Goal: Complete application form

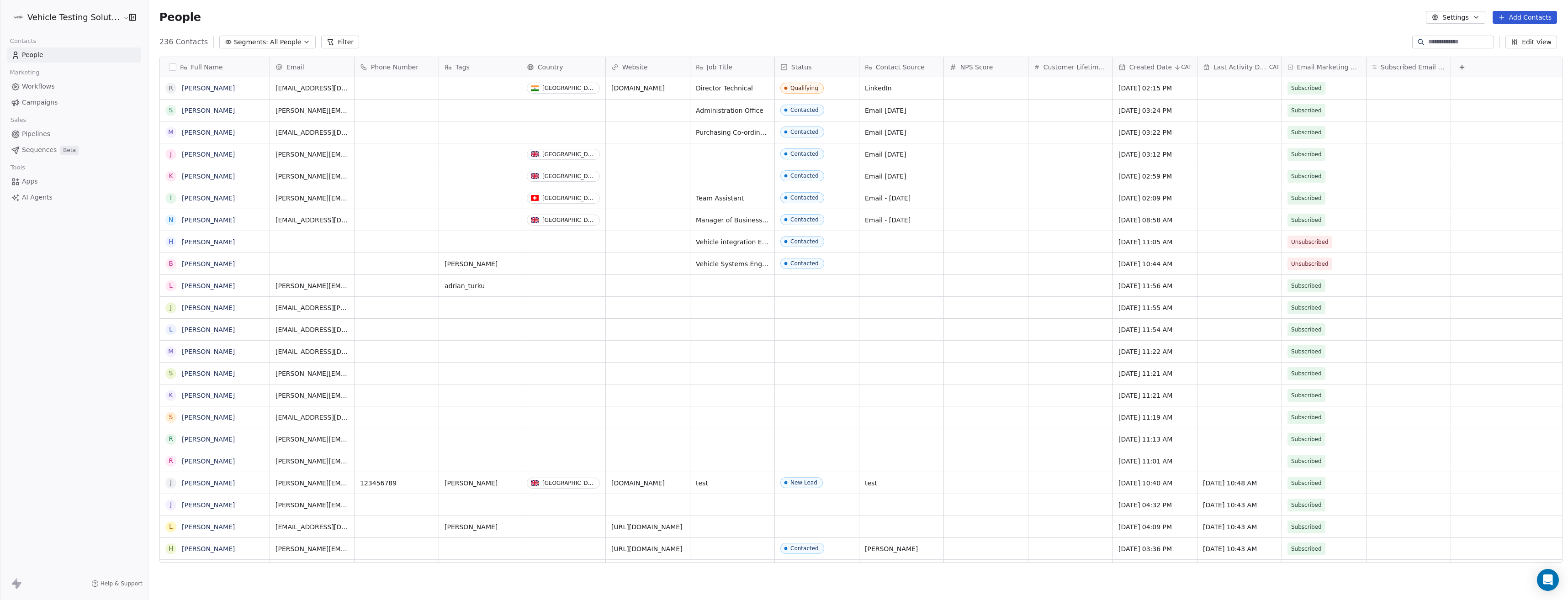
scroll to position [522, 1418]
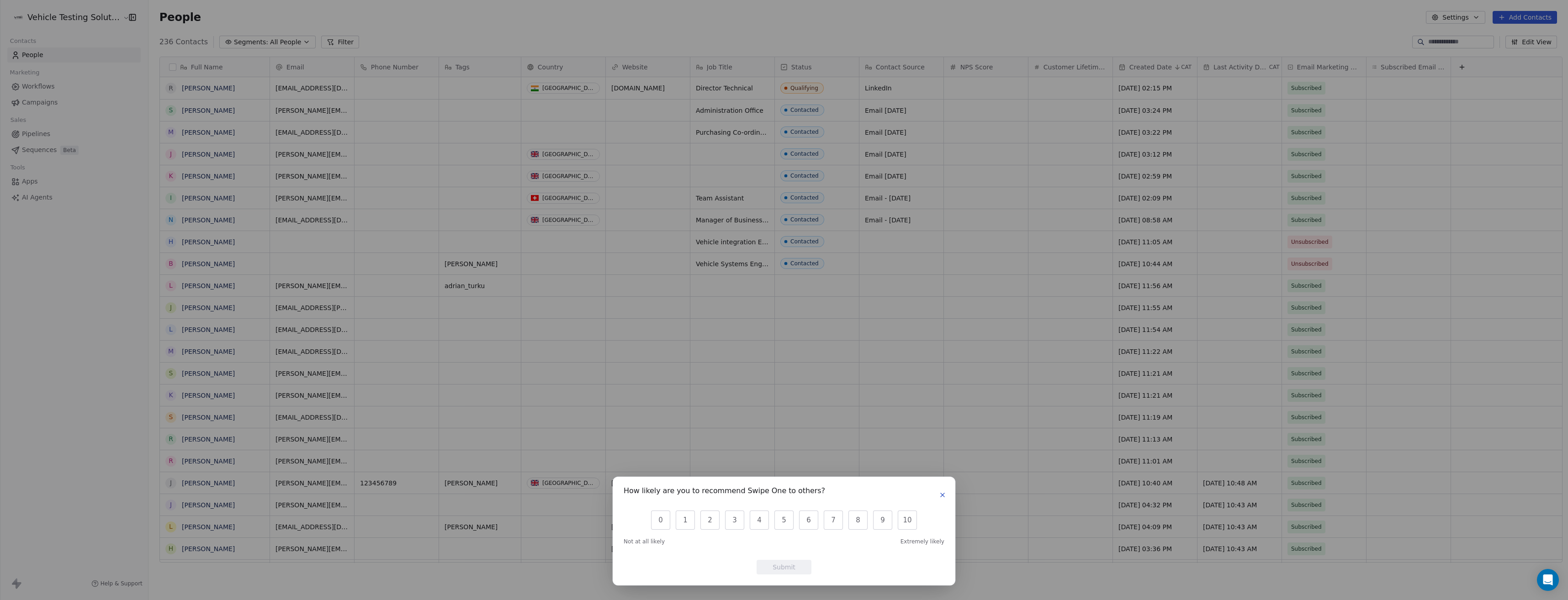
click at [940, 497] on icon "button" at bounding box center [942, 494] width 7 height 7
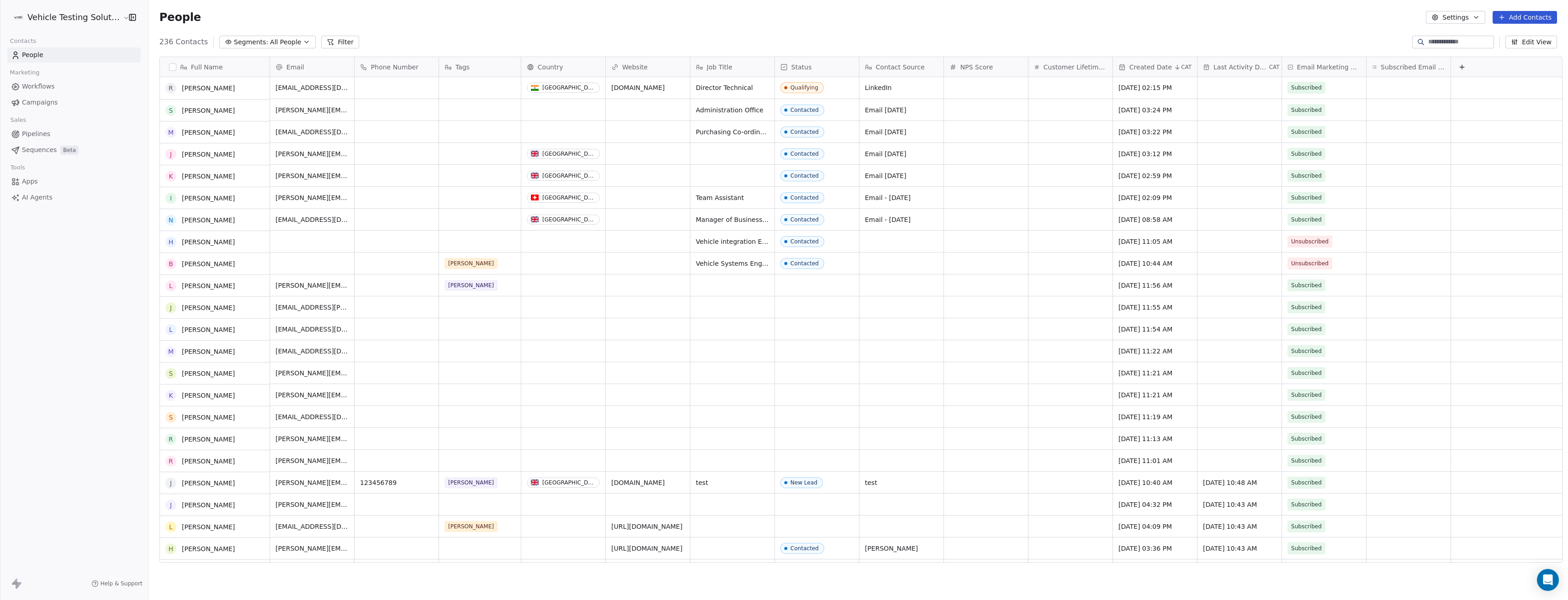
scroll to position [0, 0]
click at [1442, 40] on input at bounding box center [1460, 42] width 64 height 9
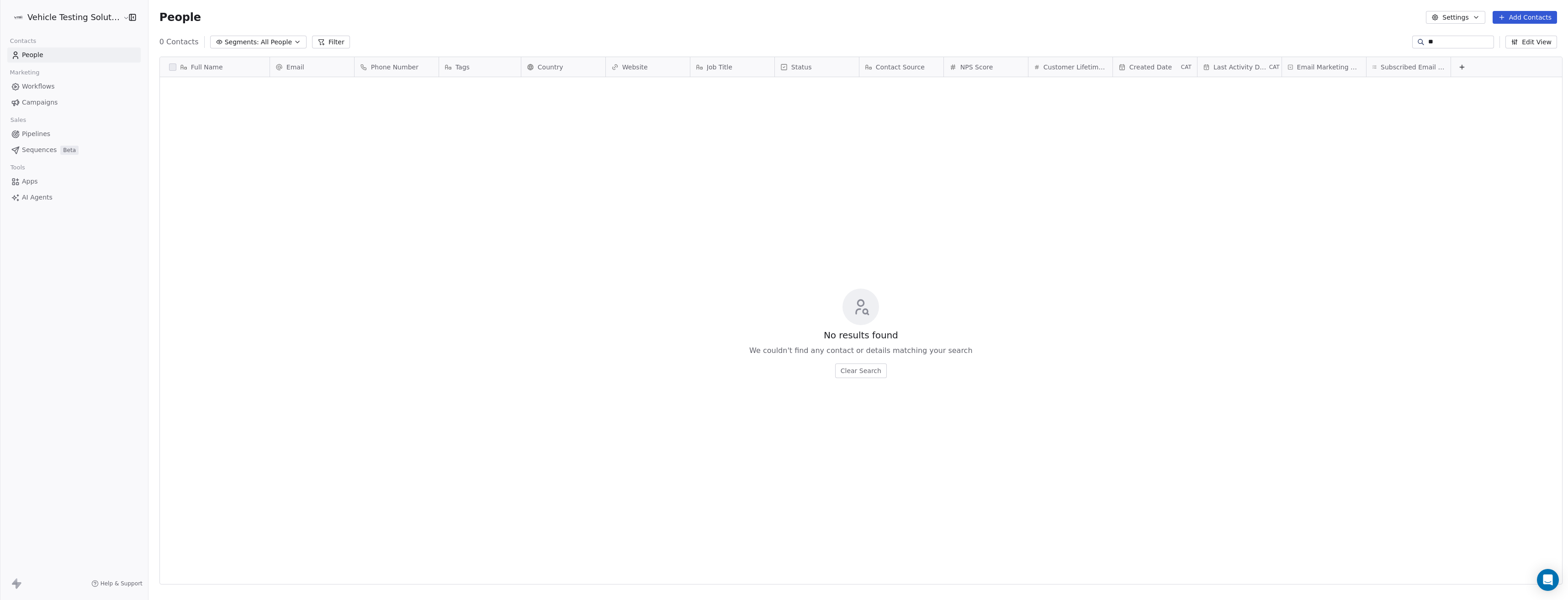
scroll to position [522, 1418]
type input "*"
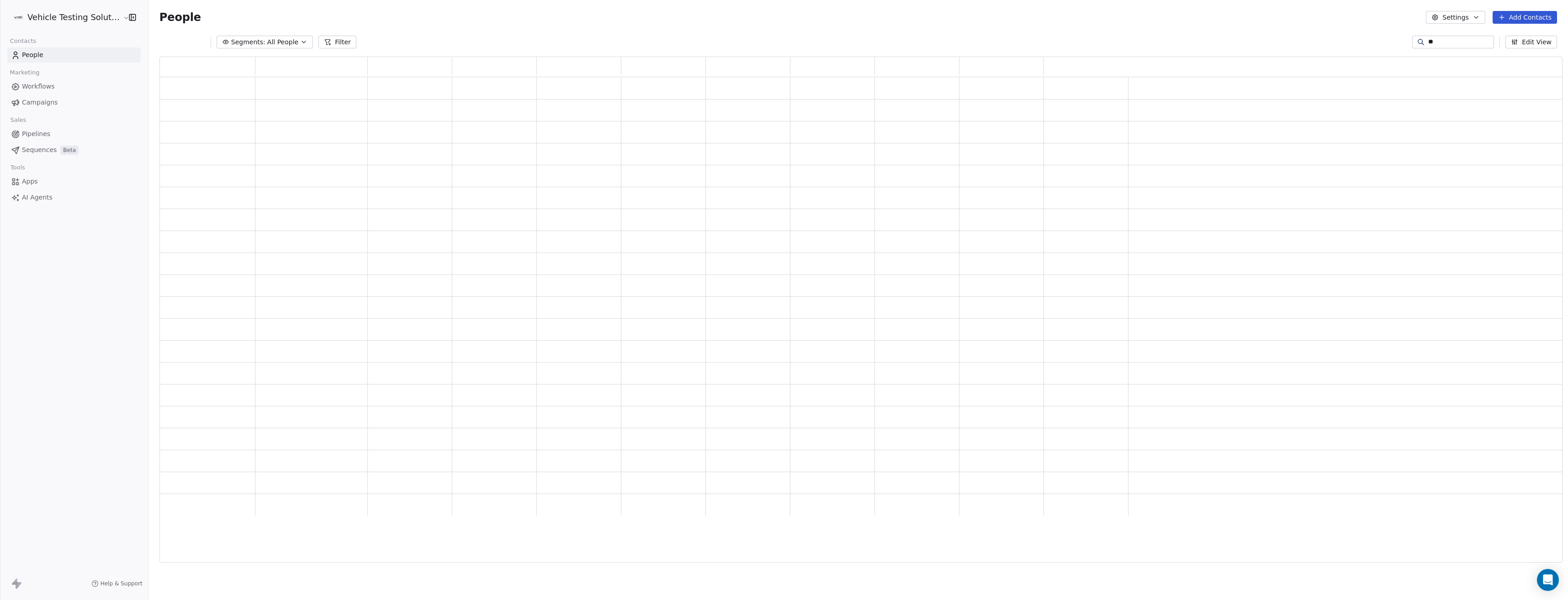
type input "*"
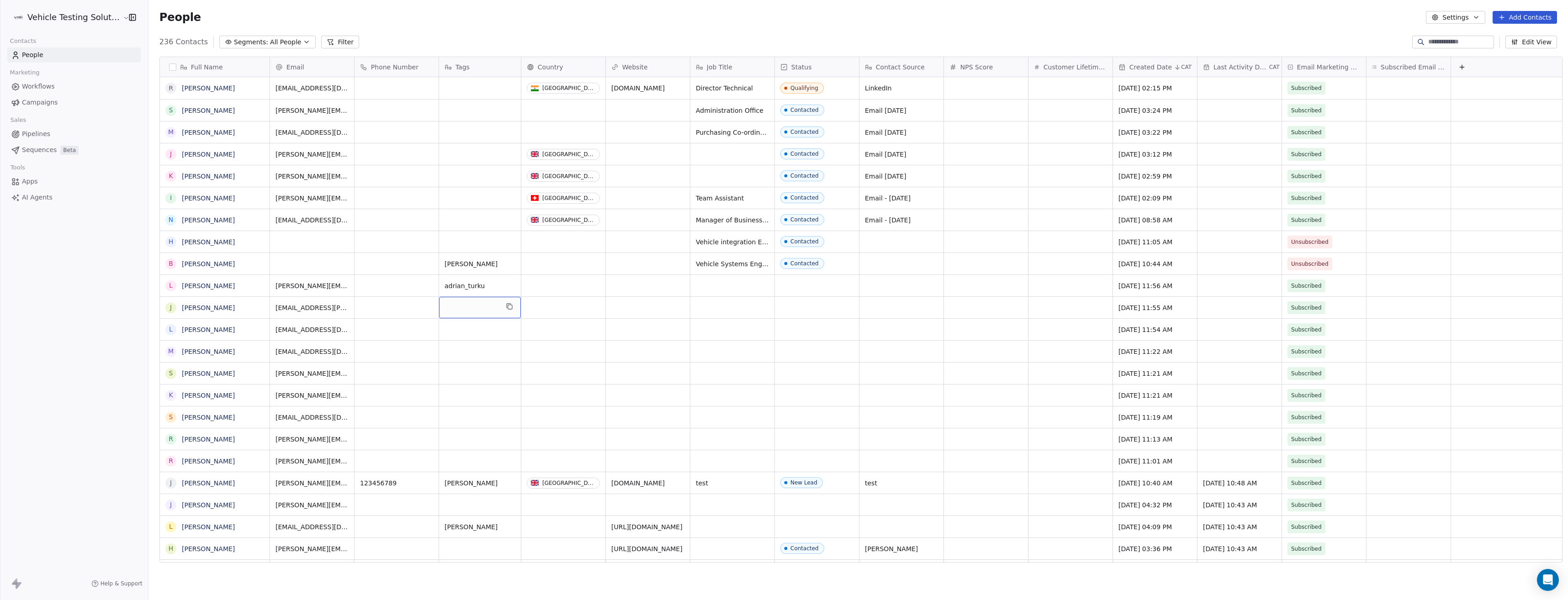
click at [459, 307] on div "grid" at bounding box center [480, 307] width 82 height 22
type textarea "****"
click at [457, 309] on div "grid" at bounding box center [480, 307] width 82 height 22
click at [560, 303] on div "grid" at bounding box center [563, 307] width 84 height 22
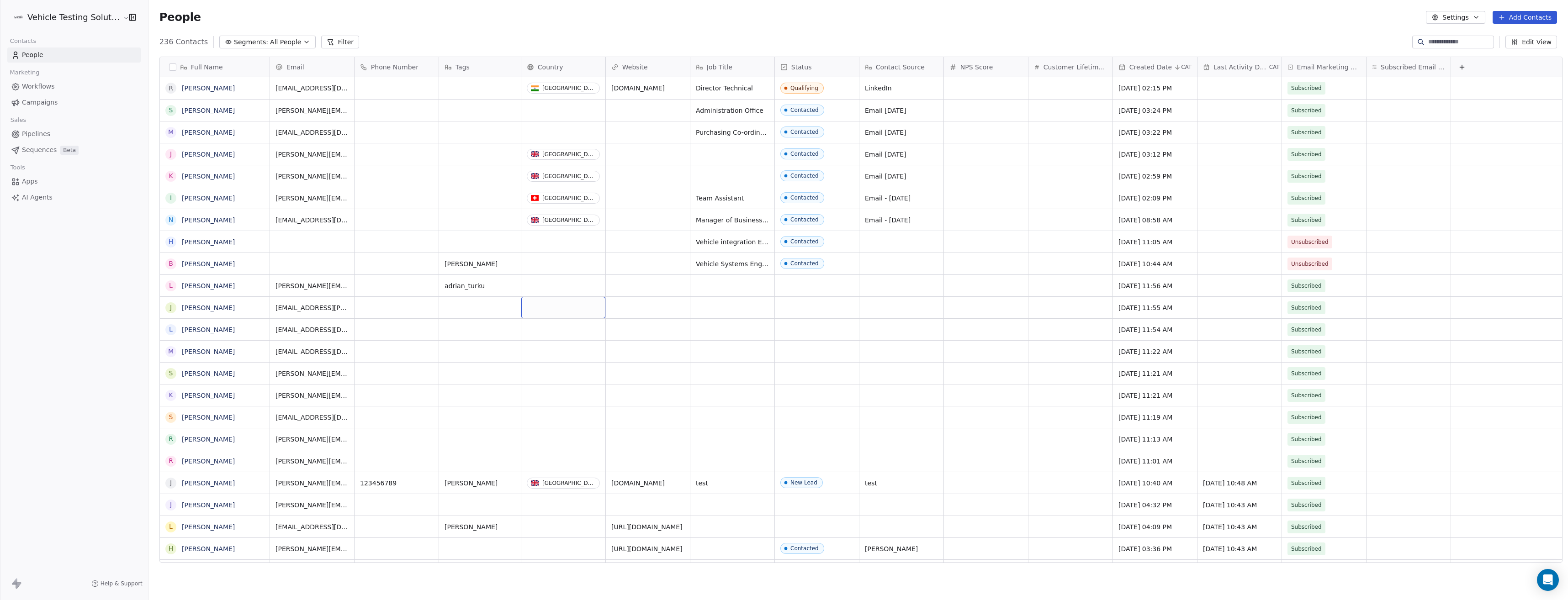
click at [560, 303] on div "grid" at bounding box center [563, 307] width 84 height 22
type input "****"
click at [572, 376] on div "[GEOGRAPHIC_DATA]" at bounding box center [578, 372] width 67 height 9
click at [477, 308] on div "grid" at bounding box center [480, 307] width 82 height 22
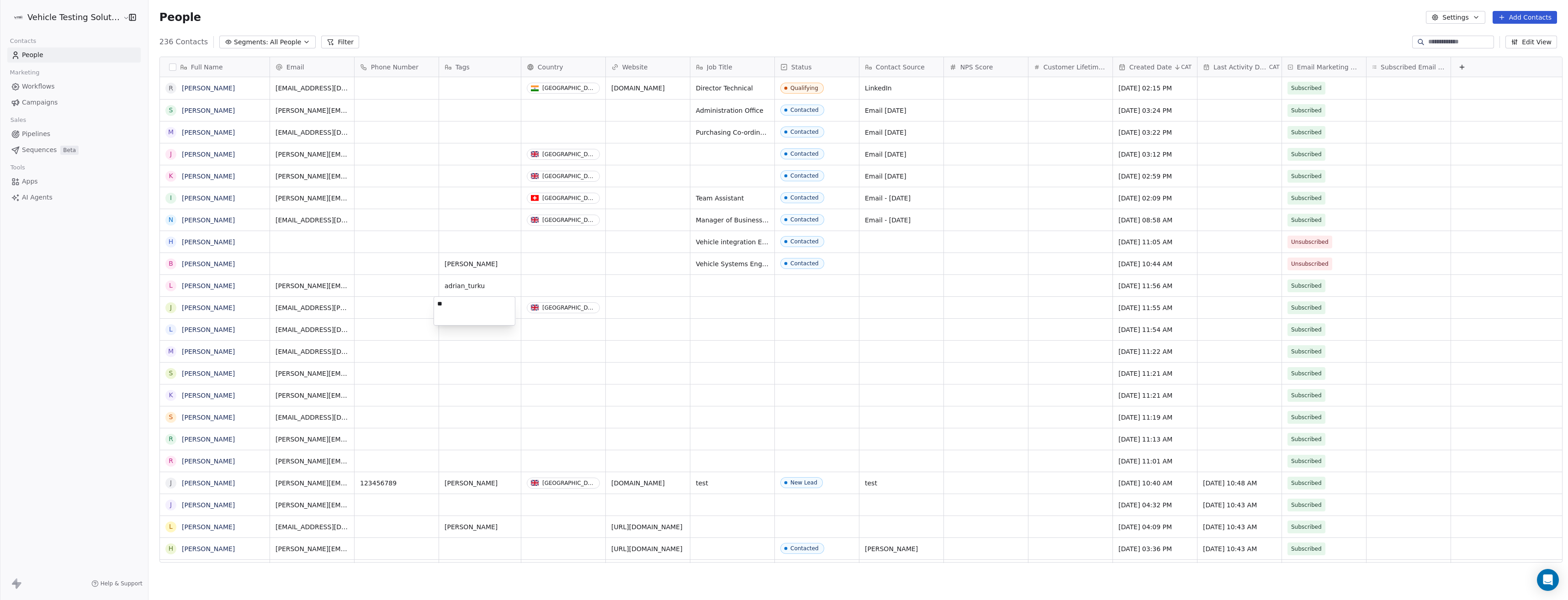
type textarea "*"
type textarea "****"
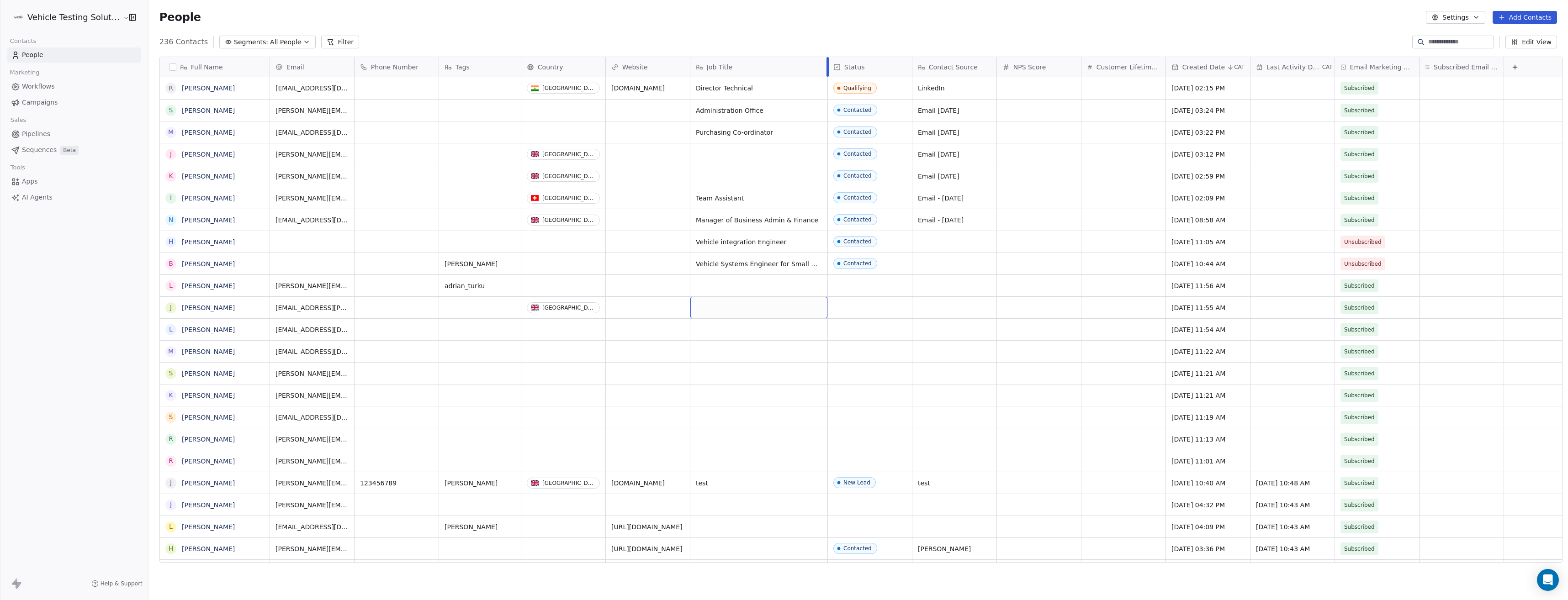
drag, startPoint x: 769, startPoint y: 68, endPoint x: 822, endPoint y: 89, distance: 57.0
click at [822, 89] on div "Email Phone Number Tags Country Website Job Title Status Contact Source NPS Sco…" at bounding box center [943, 310] width 1346 height 506
